Goal: Task Accomplishment & Management: Use online tool/utility

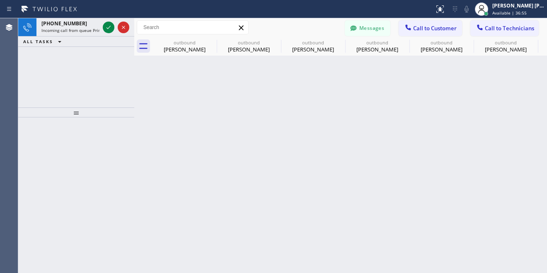
scroll to position [311, 0]
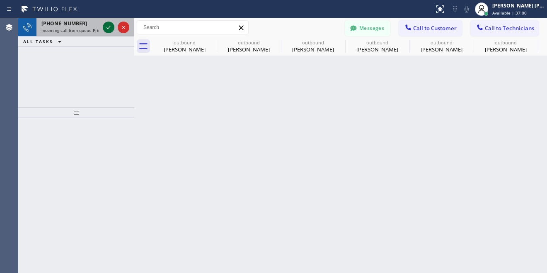
click at [112, 23] on icon at bounding box center [109, 27] width 10 height 10
click at [110, 28] on icon at bounding box center [109, 27] width 10 height 10
click at [108, 28] on icon at bounding box center [109, 27] width 4 height 3
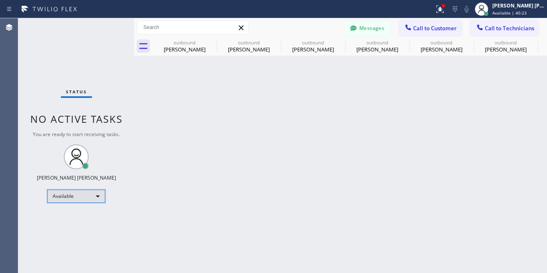
click at [94, 197] on div "Available" at bounding box center [76, 195] width 58 height 13
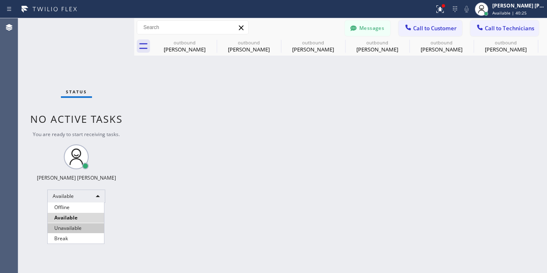
click at [68, 229] on li "Unavailable" at bounding box center [76, 228] width 56 height 10
click at [198, 244] on div "Back to Dashboard Change Sender ID Customers Technicians [PHONE_NUMBER] SEARCH …" at bounding box center [340, 145] width 413 height 255
